Goal: Transaction & Acquisition: Purchase product/service

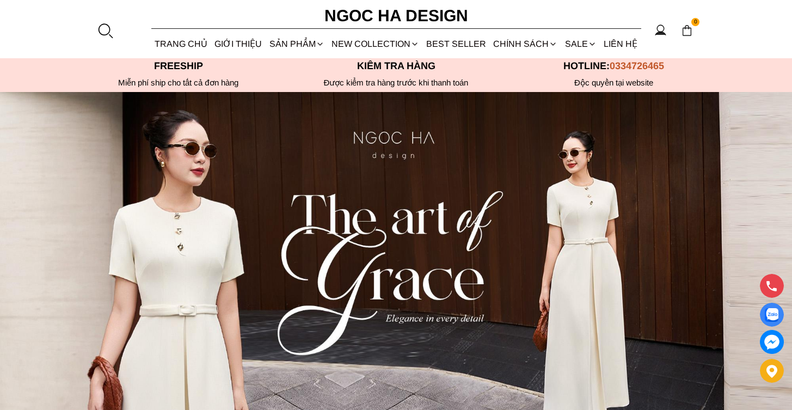
click at [99, 35] on div at bounding box center [105, 30] width 16 height 16
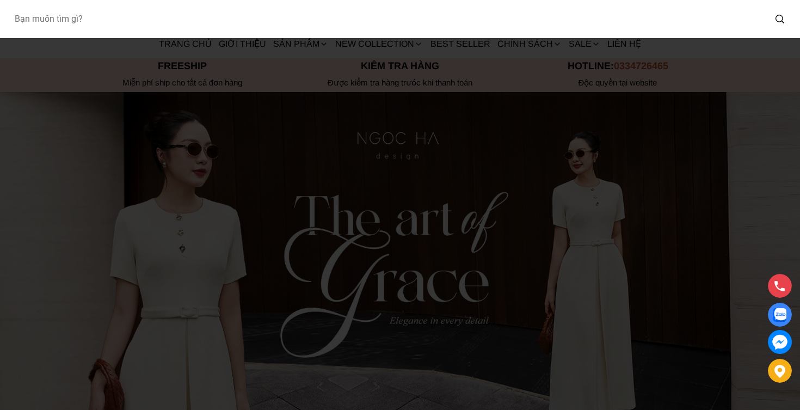
click at [190, 20] on input "Input search Bạn muốn tìm gì?" at bounding box center [385, 19] width 760 height 25
type input "cateline"
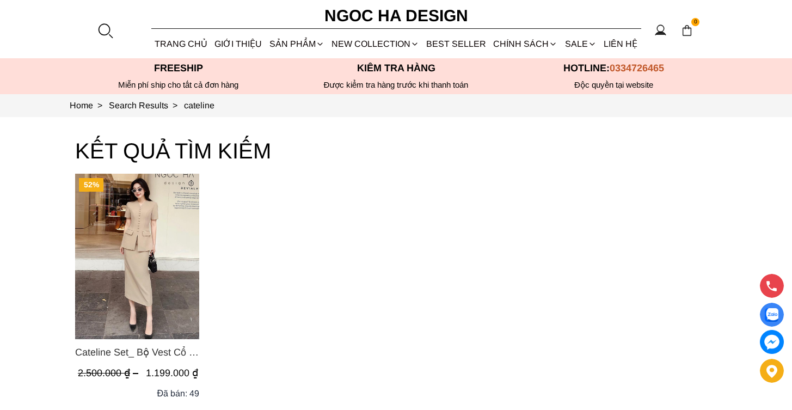
click at [173, 247] on img "Product image - Cateline Set_ Bộ Vest Cổ V Đính Cúc Nhí Chân Váy Bút Chì BJ127" at bounding box center [137, 256] width 124 height 165
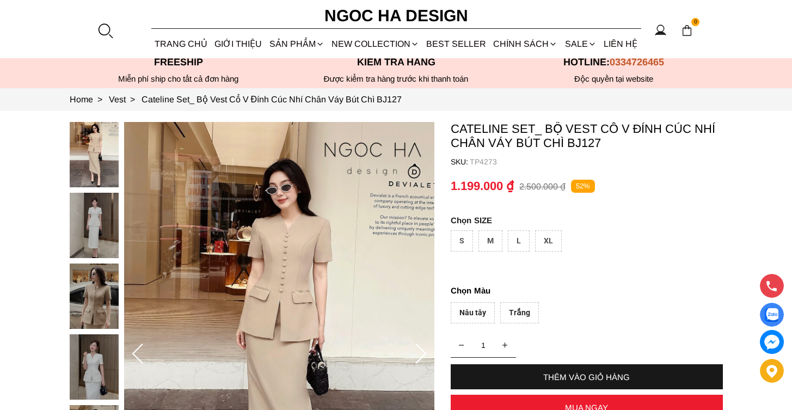
scroll to position [30, 0]
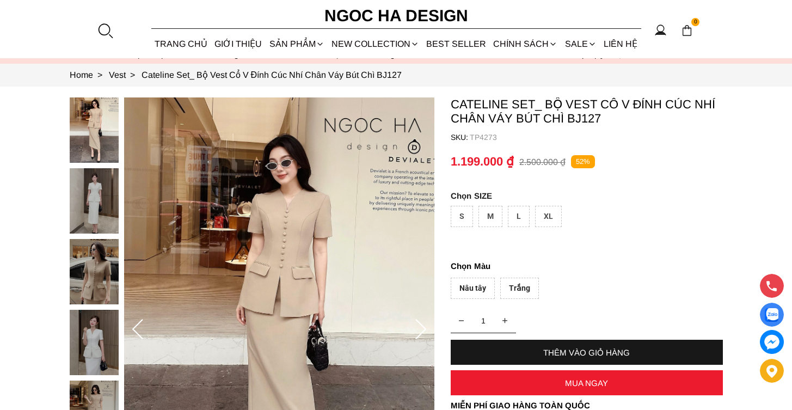
click at [486, 212] on div "M" at bounding box center [490, 216] width 24 height 21
click at [475, 293] on div "Nâu tây" at bounding box center [473, 288] width 44 height 21
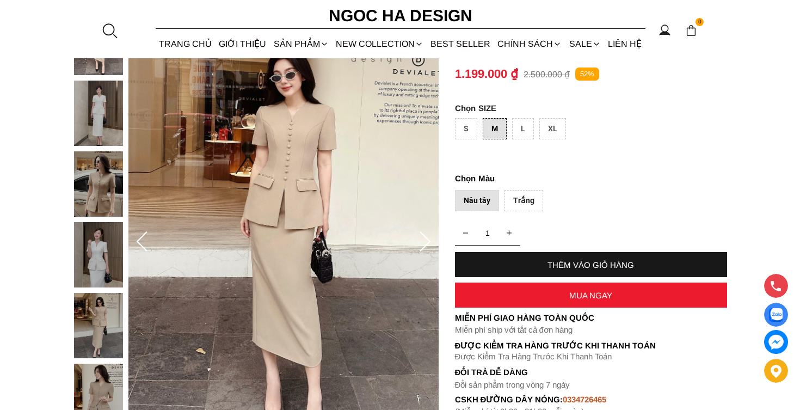
scroll to position [182, 0]
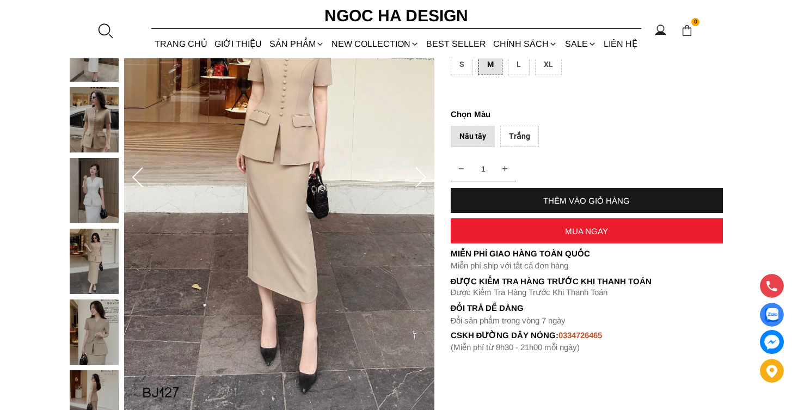
click at [616, 198] on div "THÊM VÀO GIỎ HÀNG" at bounding box center [587, 200] width 272 height 9
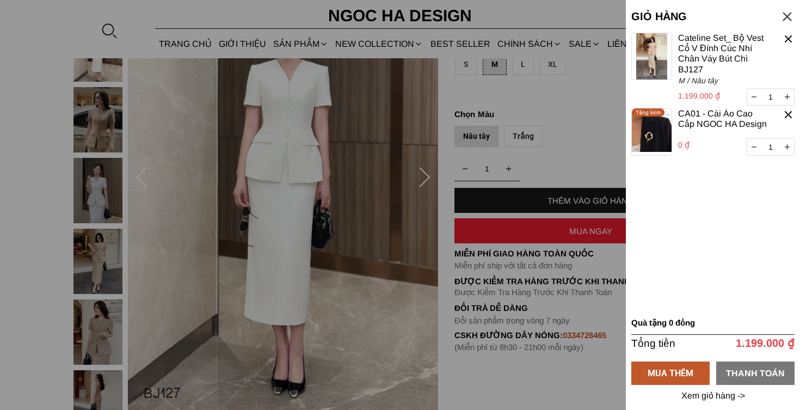
click at [757, 377] on div "THANH TOÁN" at bounding box center [755, 373] width 78 height 14
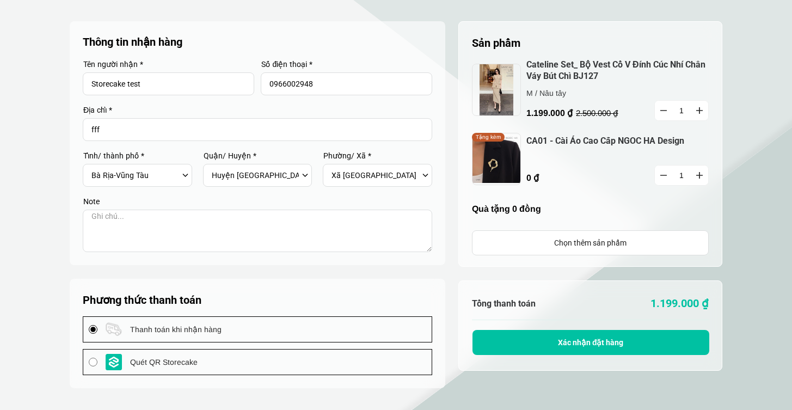
select select "717"
select select "71705"
select select "7170516"
